Goal: Contribute content: Contribute content

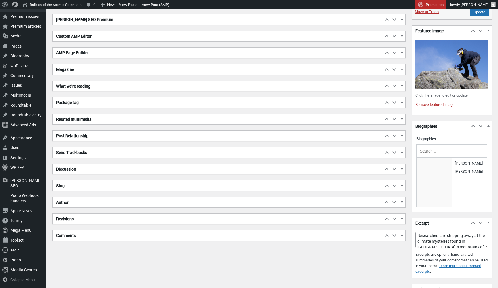
scroll to position [172, 0]
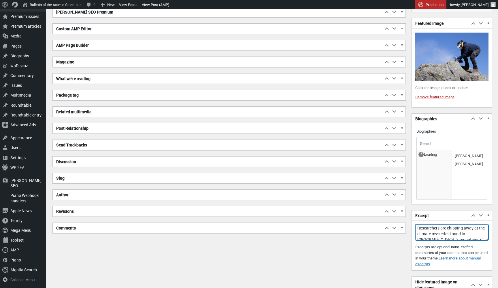
click at [439, 232] on textarea "Researchers are chipping away at the climate mysteries found in [GEOGRAPHIC_DAT…" at bounding box center [451, 232] width 73 height 16
click at [444, 233] on textarea "Researchers are chipping away at the climate mysteries found in [GEOGRAPHIC_DAT…" at bounding box center [451, 232] width 73 height 16
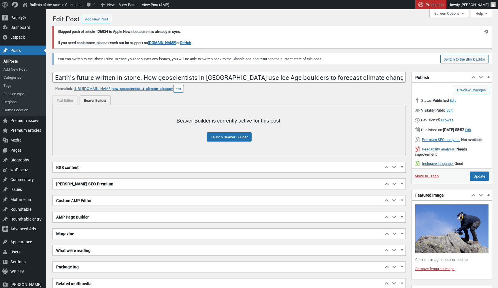
scroll to position [0, 0]
click at [117, 183] on h2 "[PERSON_NAME] SEO Premium" at bounding box center [218, 184] width 330 height 10
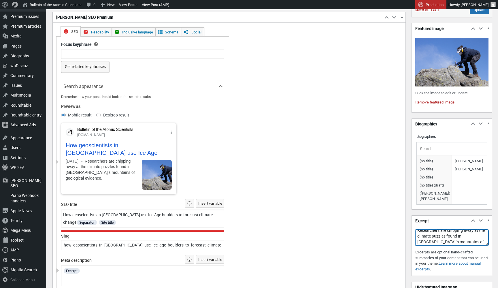
scroll to position [173, 0]
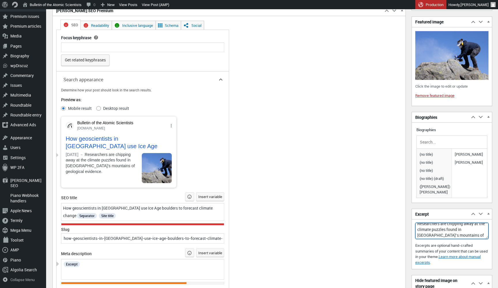
click at [453, 238] on textarea "Researchers are chipping away at the climate mysteries found in [GEOGRAPHIC_DAT…" at bounding box center [451, 231] width 73 height 16
paste textarea "mountains of evidence."
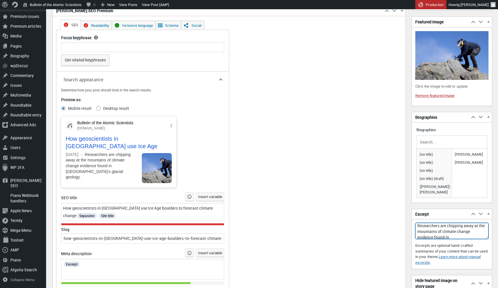
type textarea "Researchers are chipping away at the mountains of climate change evidence found…"
click at [149, 207] on span "How geoscientists in [GEOGRAPHIC_DATA] use Ice Age boulders to forecast climate…" at bounding box center [138, 211] width 150 height 13
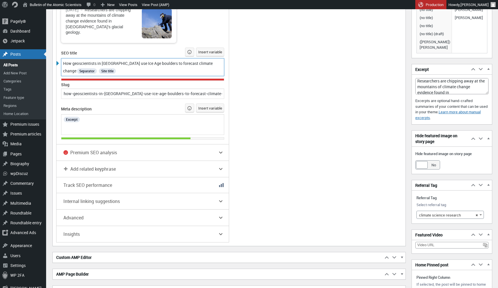
scroll to position [315, 0]
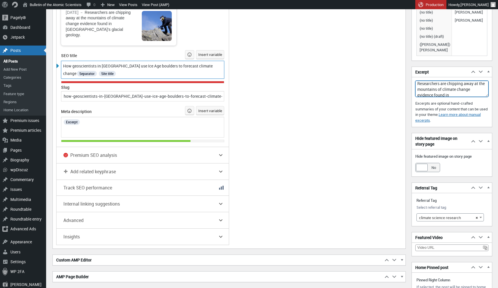
click at [448, 97] on textarea "Researchers are chipping away at the climate mysteries found in [GEOGRAPHIC_DAT…" at bounding box center [451, 89] width 73 height 16
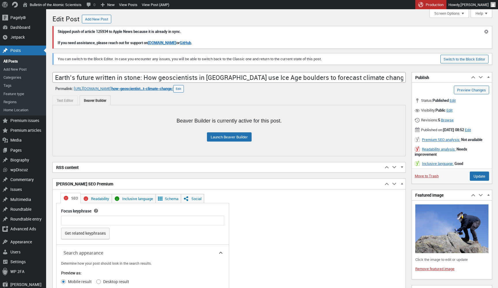
scroll to position [0, 0]
type textarea "Researchers are chipping away at the mountains of climate change evidence in [G…"
click at [482, 177] on input "Update" at bounding box center [479, 175] width 19 height 9
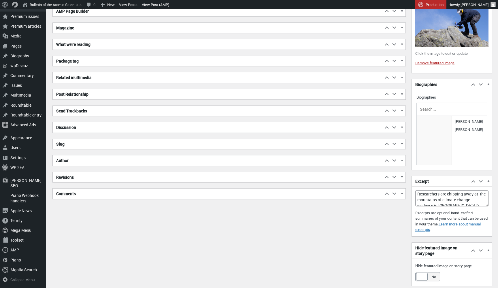
scroll to position [269, 0]
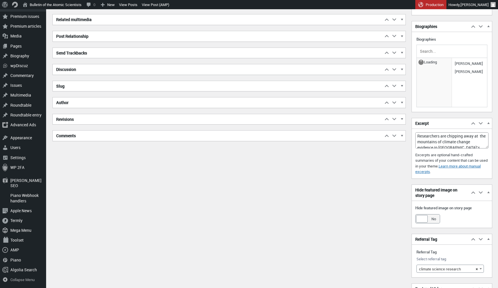
click at [448, 152] on div "Excerpt Researchers are chipping away at the mountains of climate change eviden…" at bounding box center [452, 155] width 80 height 46
click at [448, 142] on textarea "Researchers are chipping away at the mountains of climate change evidence in [G…" at bounding box center [451, 140] width 73 height 16
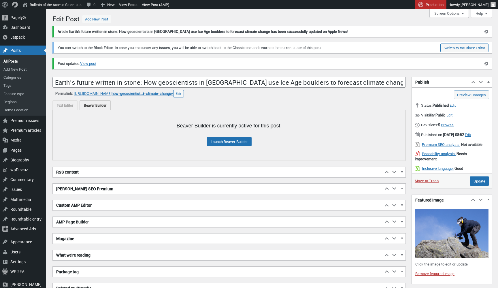
scroll to position [0, 0]
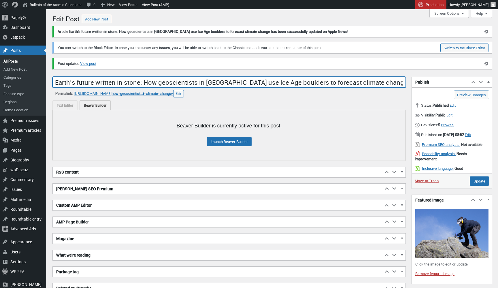
click at [266, 77] on input "Earth’s future written in stone: How geoscientists in [GEOGRAPHIC_DATA] use Ice…" at bounding box center [228, 82] width 353 height 11
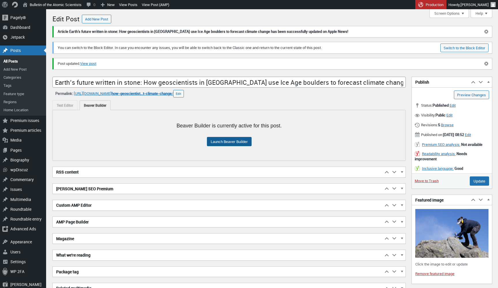
click at [223, 144] on link "Launch Beaver Builder" at bounding box center [229, 141] width 45 height 9
